Goal: Task Accomplishment & Management: Manage account settings

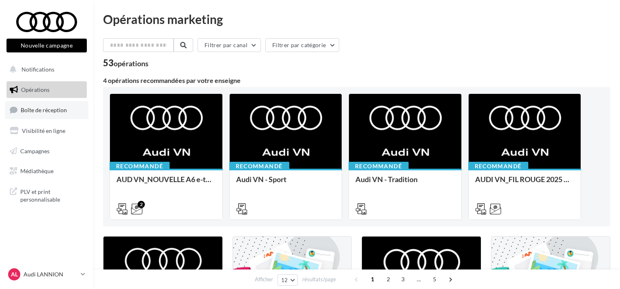
click at [58, 116] on link "Boîte de réception" at bounding box center [47, 109] width 84 height 17
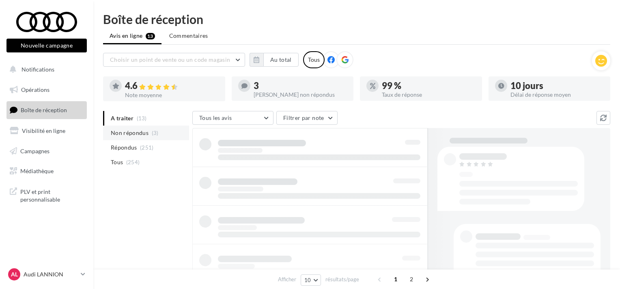
click at [142, 136] on span "Non répondus" at bounding box center [130, 133] width 38 height 8
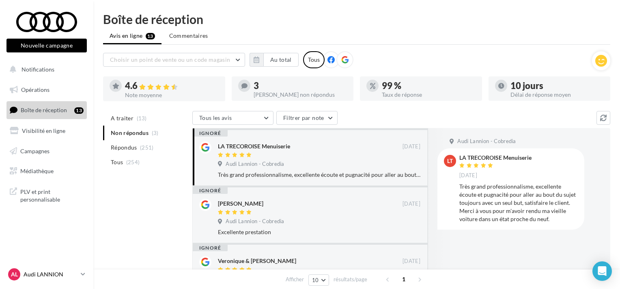
click at [43, 269] on div "AL Audi LANNION audi-lann-ham" at bounding box center [42, 274] width 69 height 12
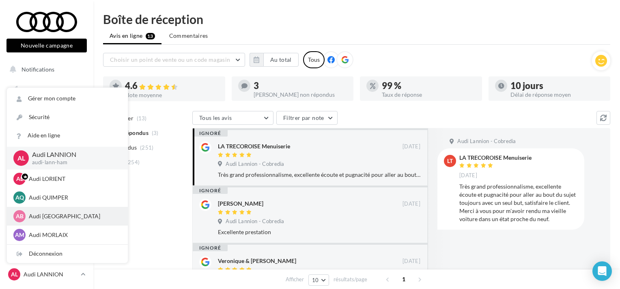
click at [53, 218] on p "Audi [GEOGRAPHIC_DATA]" at bounding box center [73, 216] width 89 height 8
